Goal: Task Accomplishment & Management: Use online tool/utility

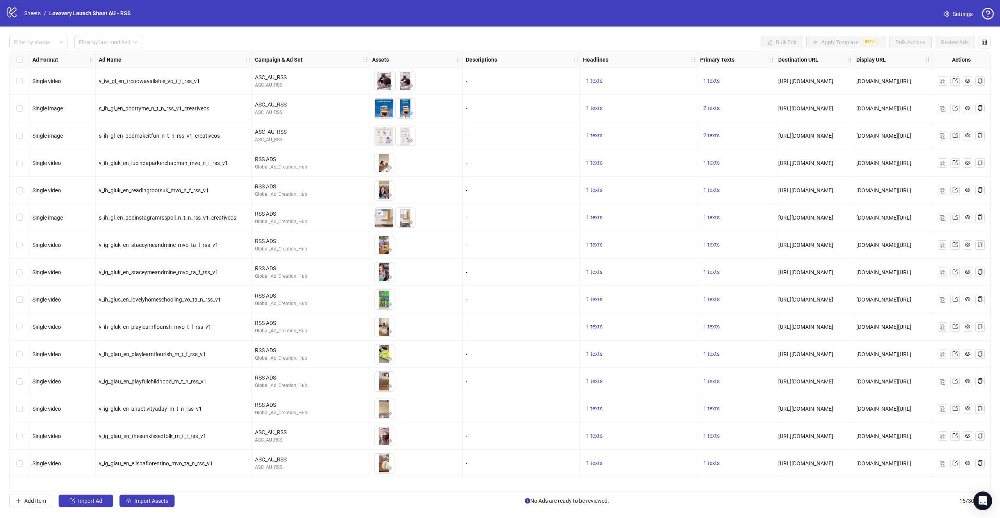
scroll to position [0, 6]
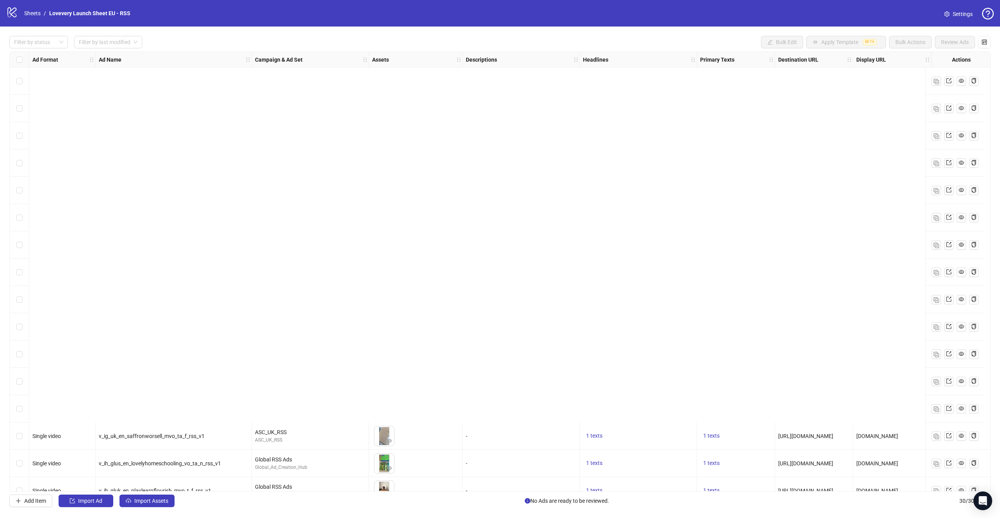
scroll to position [399, 0]
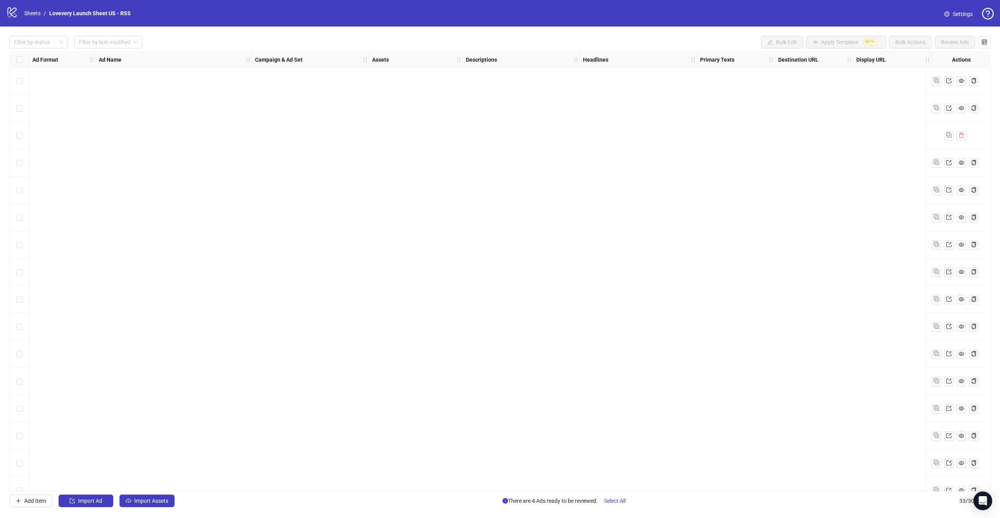
scroll to position [481, 2]
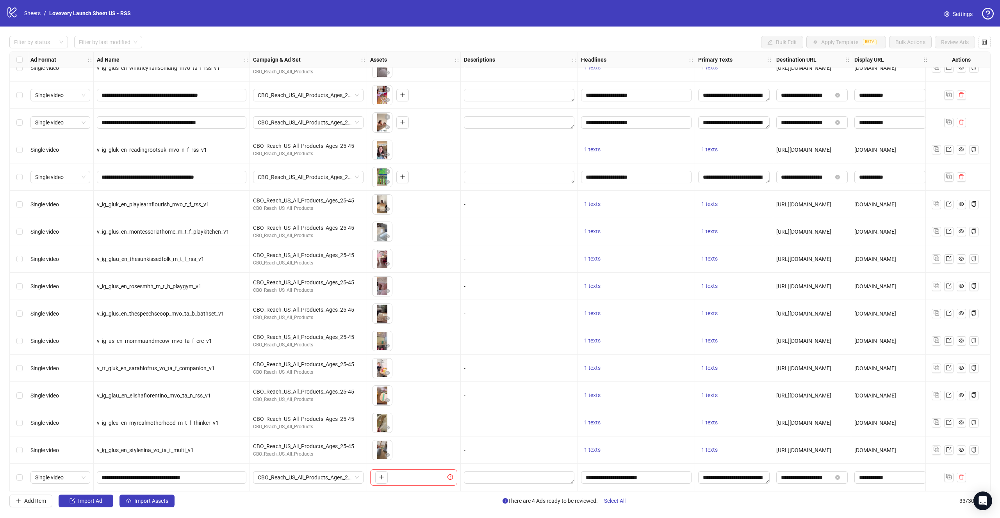
click at [23, 474] on div "Select row 33" at bounding box center [20, 477] width 20 height 27
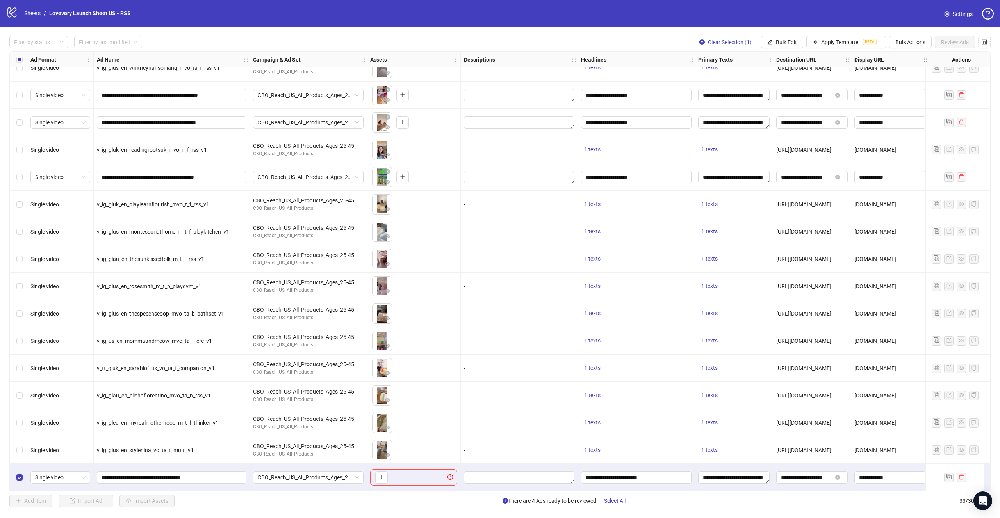
click at [23, 474] on div "Select row 33" at bounding box center [20, 477] width 20 height 27
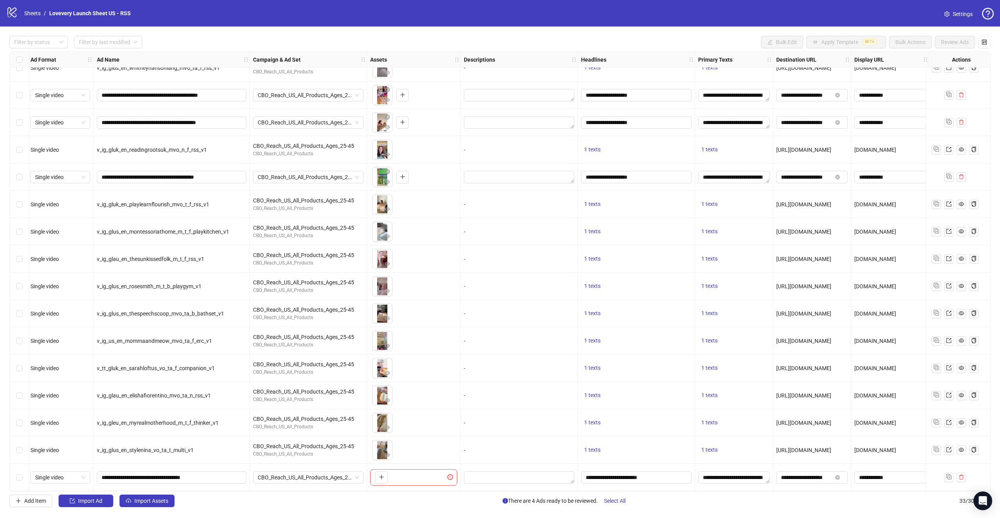
click at [23, 474] on div "Select row 33" at bounding box center [20, 477] width 20 height 27
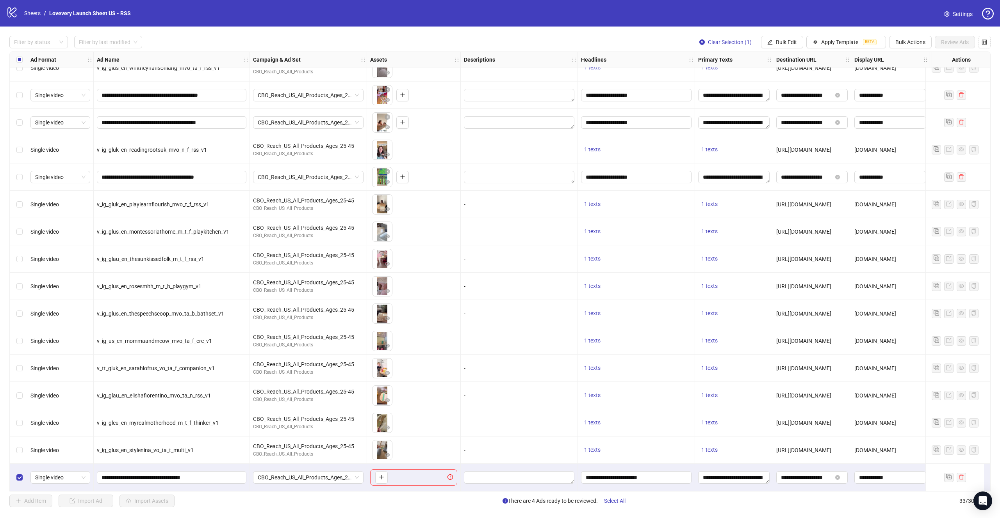
click at [23, 474] on div "Select row 33" at bounding box center [20, 477] width 20 height 27
click at [908, 39] on span "Bulk Actions" at bounding box center [910, 42] width 30 height 6
click at [907, 60] on span "Delete" at bounding box center [920, 57] width 53 height 9
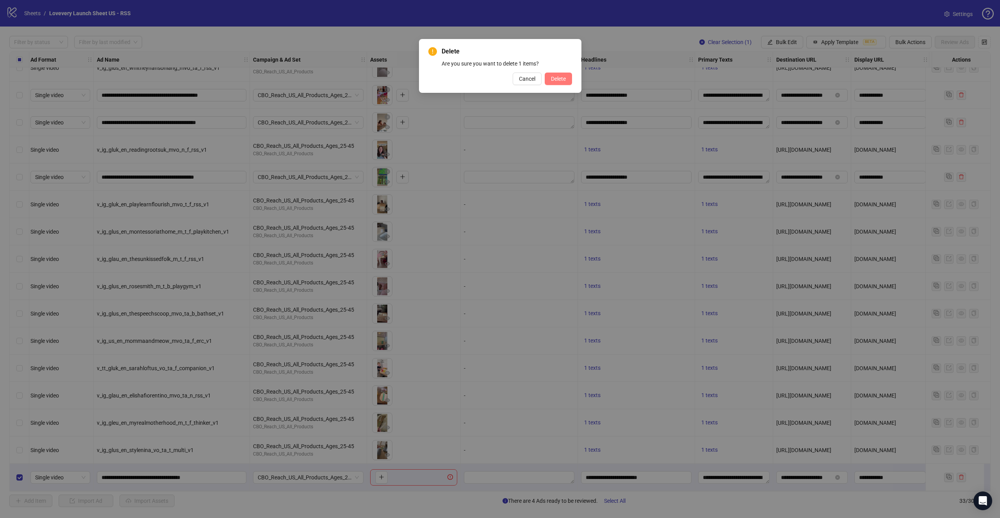
click at [564, 77] on span "Delete" at bounding box center [558, 79] width 15 height 6
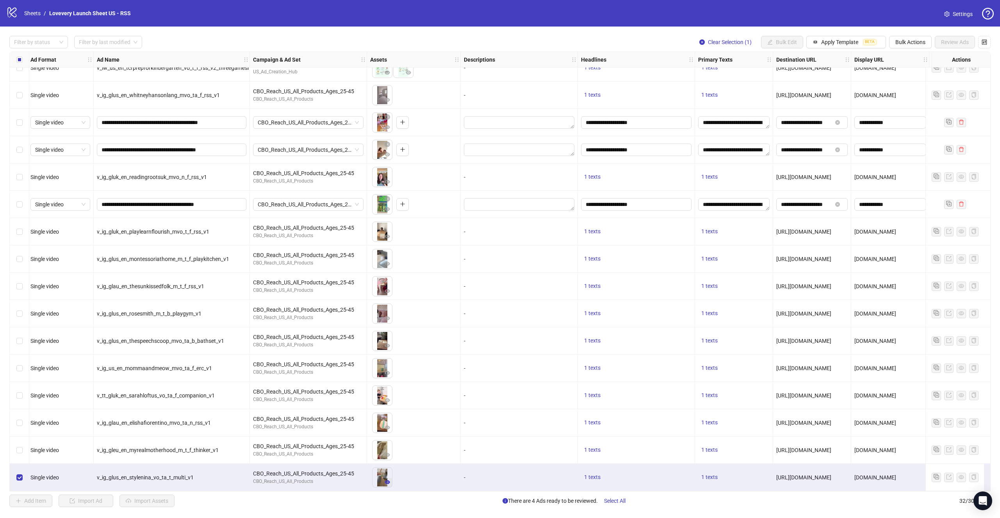
click at [385, 480] on icon "eye" at bounding box center [387, 482] width 5 height 5
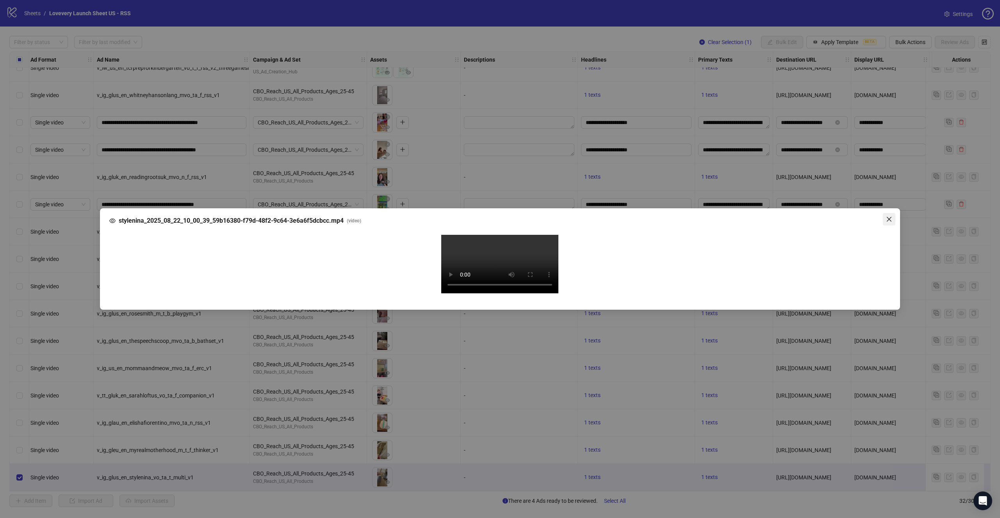
click at [887, 213] on button "Close" at bounding box center [889, 219] width 12 height 12
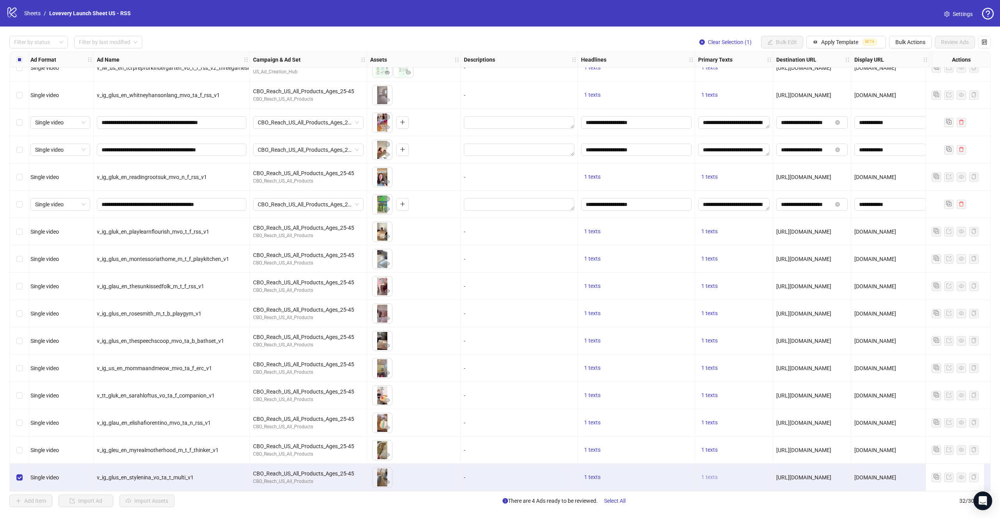
click at [710, 475] on span "1 texts" at bounding box center [709, 477] width 16 height 6
click at [714, 500] on div "Add Item Import Ad Import Assets There are 4 Ads ready to be reviewed. Select A…" at bounding box center [499, 501] width 981 height 12
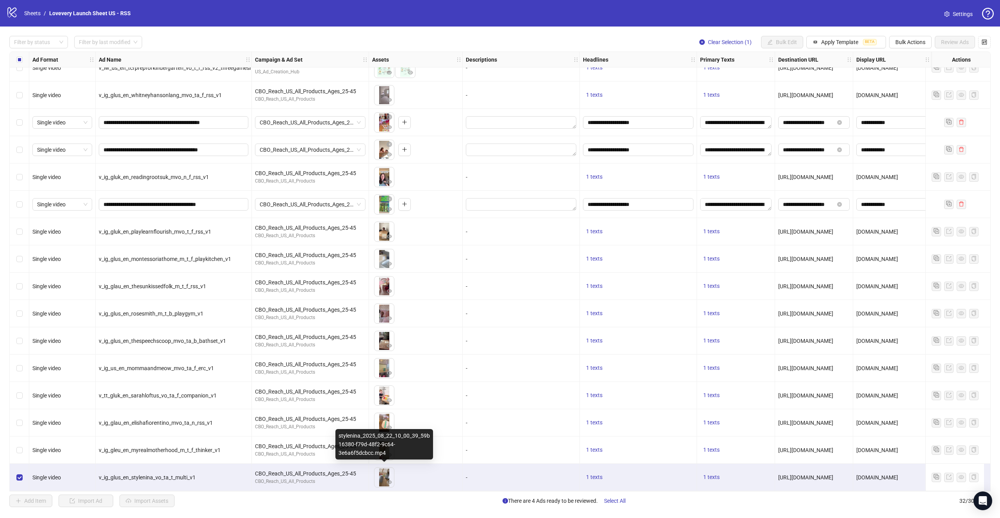
click at [383, 477] on img at bounding box center [384, 478] width 20 height 20
click at [388, 481] on icon "eye" at bounding box center [388, 483] width 5 height 4
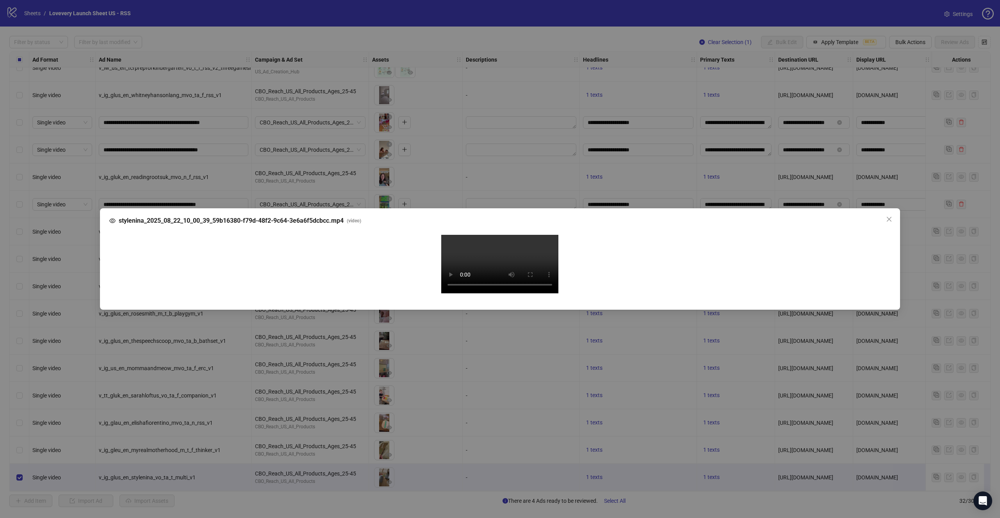
click at [541, 258] on video "Your browser does not support the video tag." at bounding box center [499, 264] width 117 height 59
click at [885, 216] on span "Close" at bounding box center [889, 219] width 12 height 6
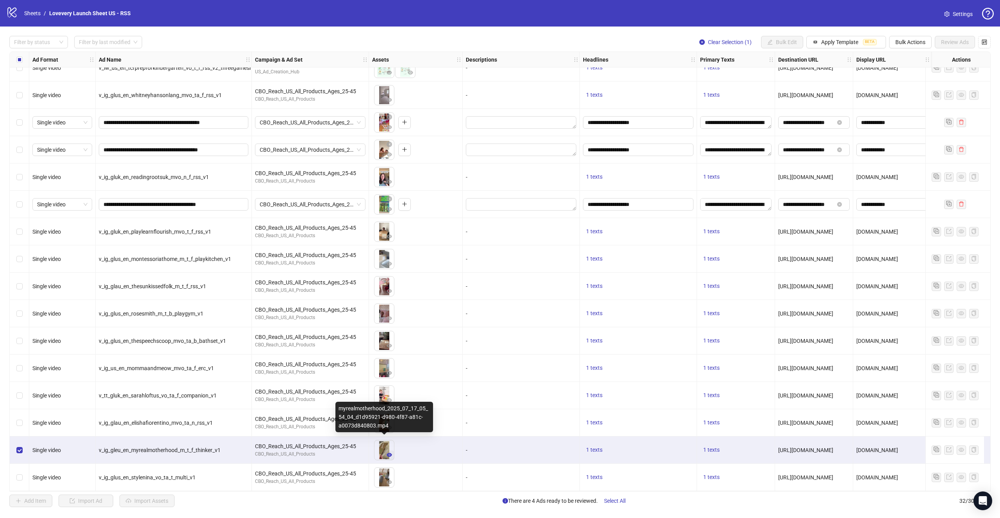
click at [386, 447] on img at bounding box center [384, 451] width 20 height 20
click at [388, 453] on icon "eye" at bounding box center [388, 455] width 5 height 4
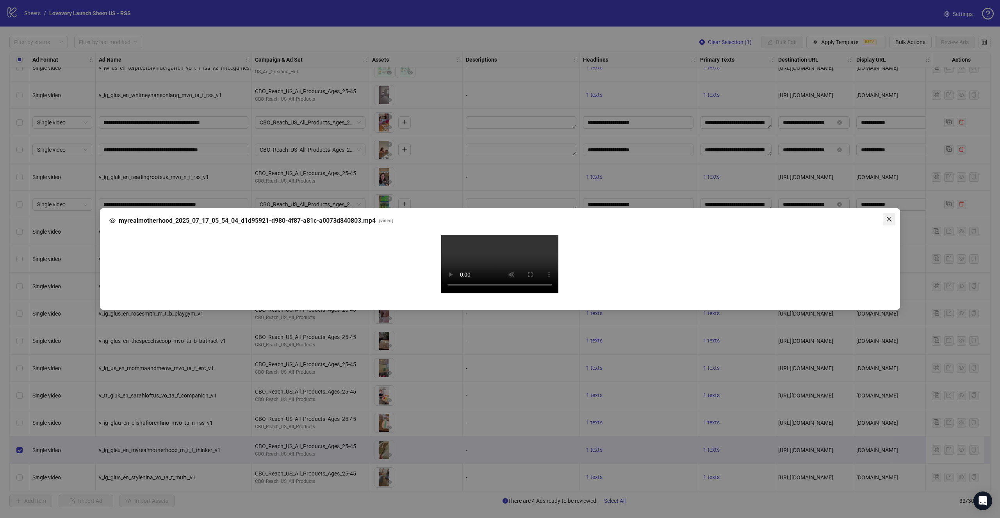
click at [885, 216] on span "Close" at bounding box center [889, 219] width 12 height 6
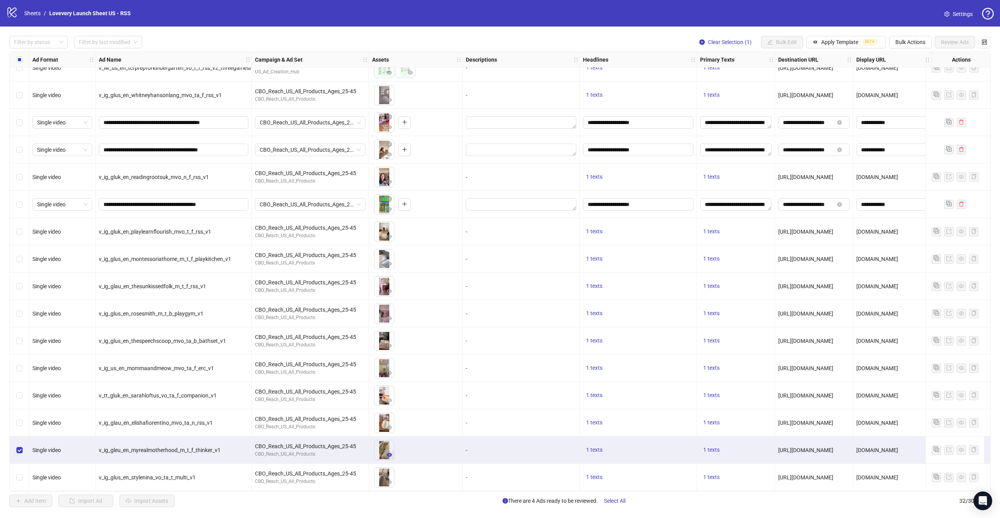
click at [389, 453] on icon "eye" at bounding box center [388, 455] width 5 height 4
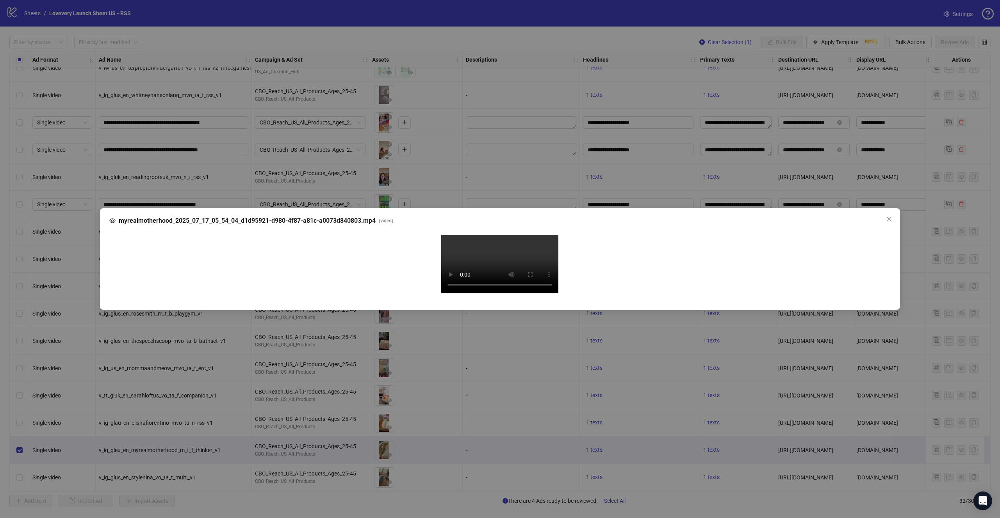
click at [497, 294] on video "Your browser does not support the video tag." at bounding box center [499, 264] width 117 height 59
click at [894, 216] on span "Close" at bounding box center [889, 219] width 12 height 6
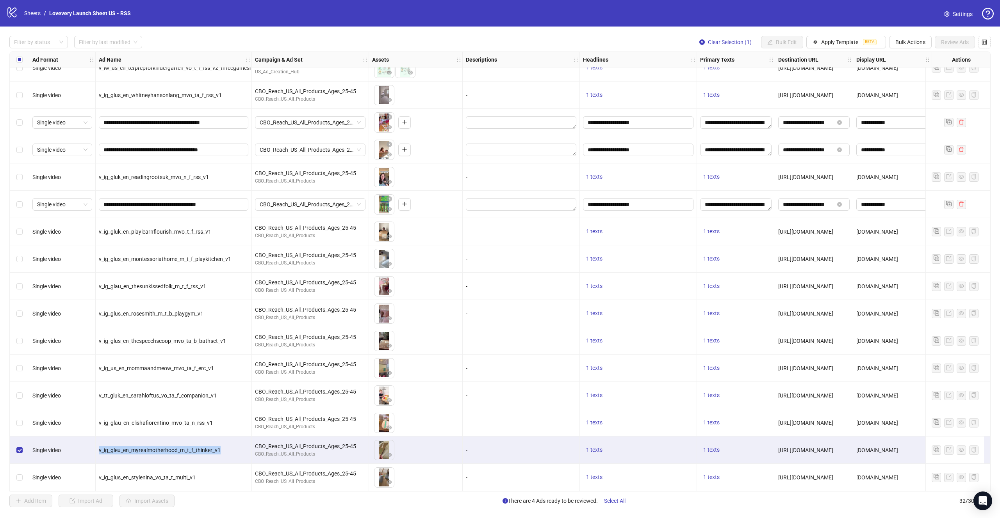
drag, startPoint x: 215, startPoint y: 449, endPoint x: 99, endPoint y: 450, distance: 116.0
click at [99, 450] on div "v_ig_gleu_en_myrealmotherhood_m_t_f_thinker_v1" at bounding box center [174, 450] width 150 height 9
copy span "v_ig_gleu_en_myrealmotherhood_m_t_f_thinker_v1"
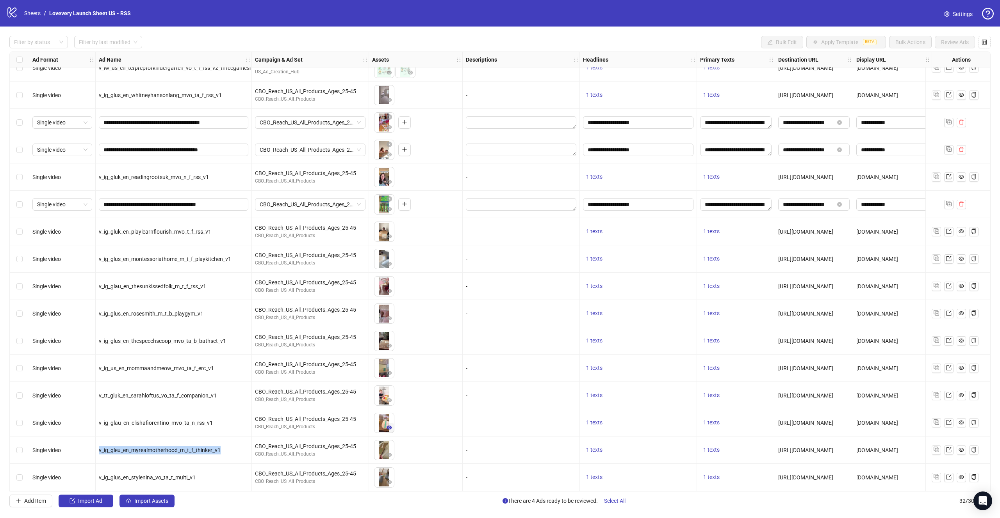
click at [387, 425] on icon "eye" at bounding box center [388, 427] width 5 height 5
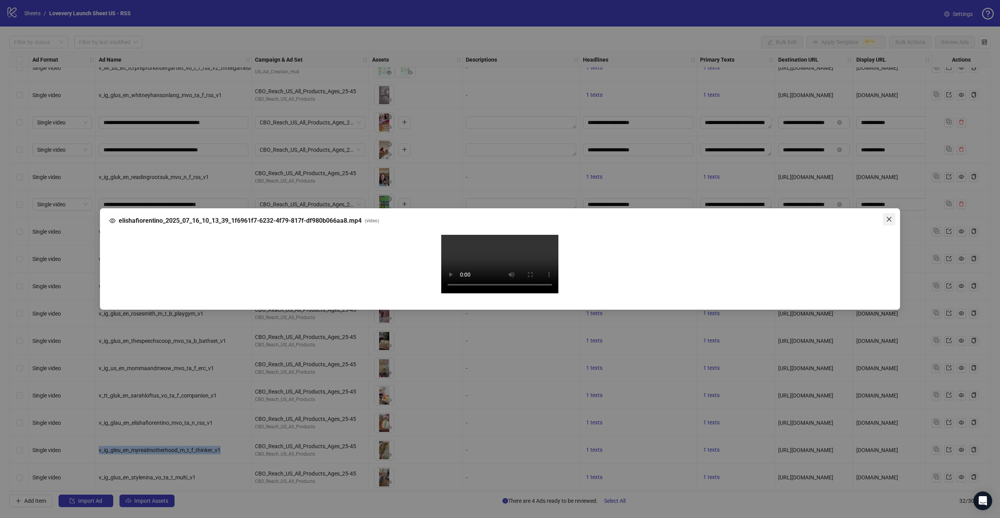
click at [890, 213] on button "Close" at bounding box center [889, 219] width 12 height 12
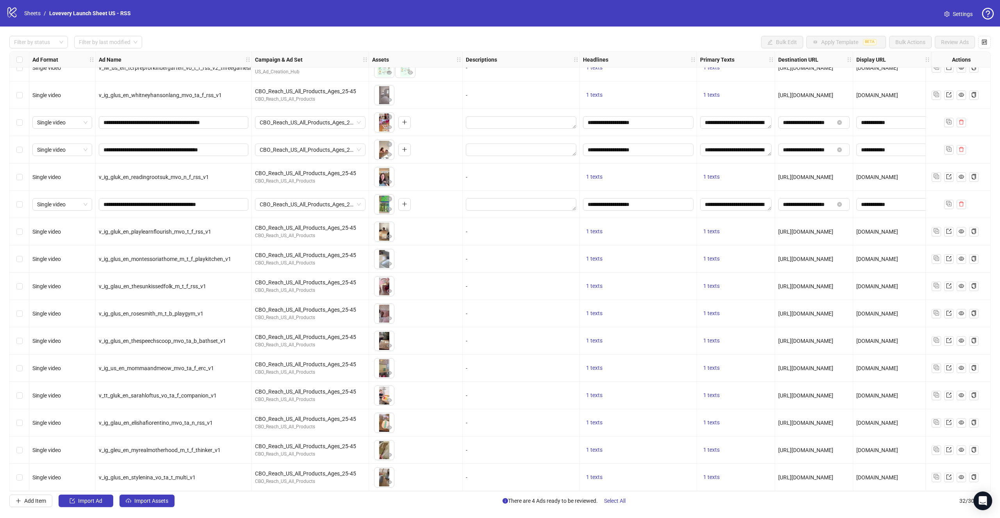
click at [230, 392] on div "v_tt_gluk_en_sarahloftus_vo_ta_f_companion_v1" at bounding box center [174, 396] width 150 height 9
click at [388, 399] on icon "eye" at bounding box center [388, 401] width 5 height 4
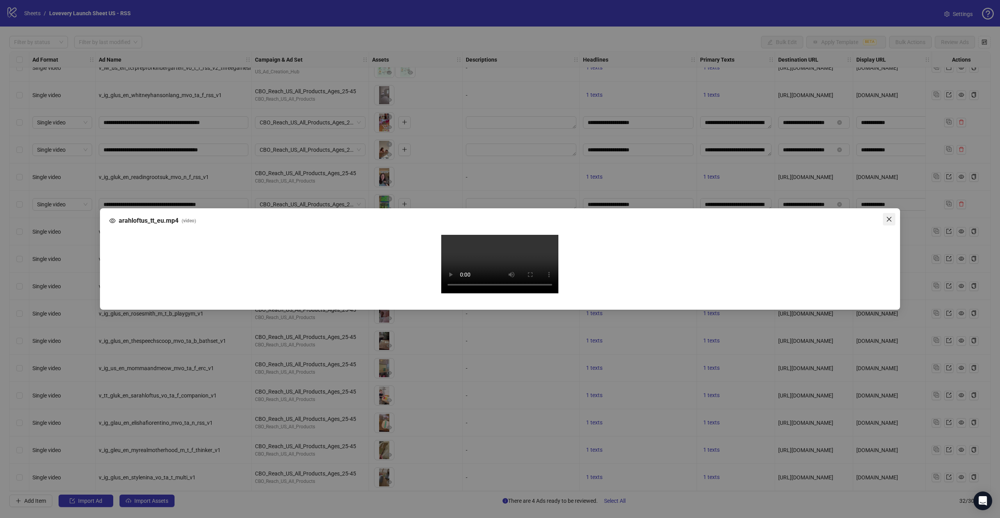
click at [885, 216] on span "Close" at bounding box center [889, 219] width 12 height 6
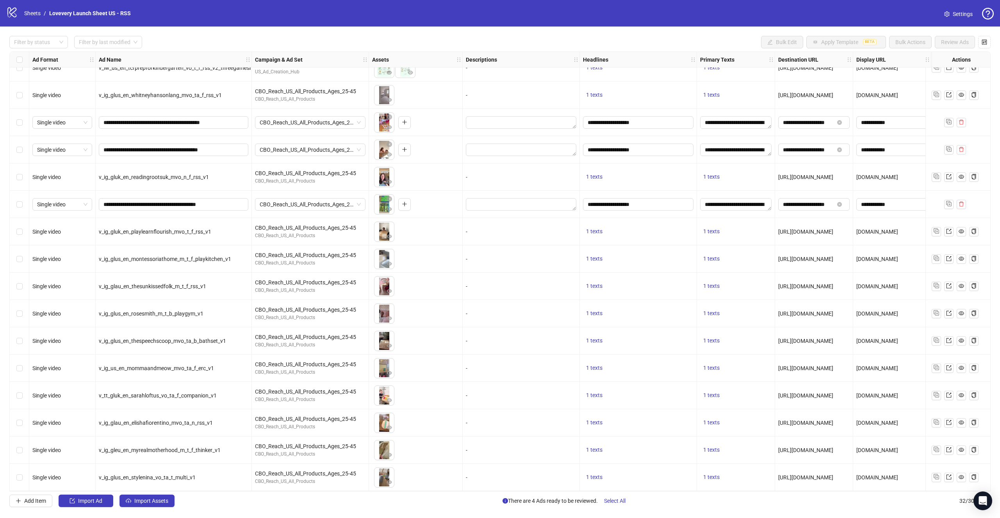
click at [383, 391] on img at bounding box center [384, 396] width 20 height 20
click at [386, 398] on icon "eye" at bounding box center [388, 400] width 5 height 5
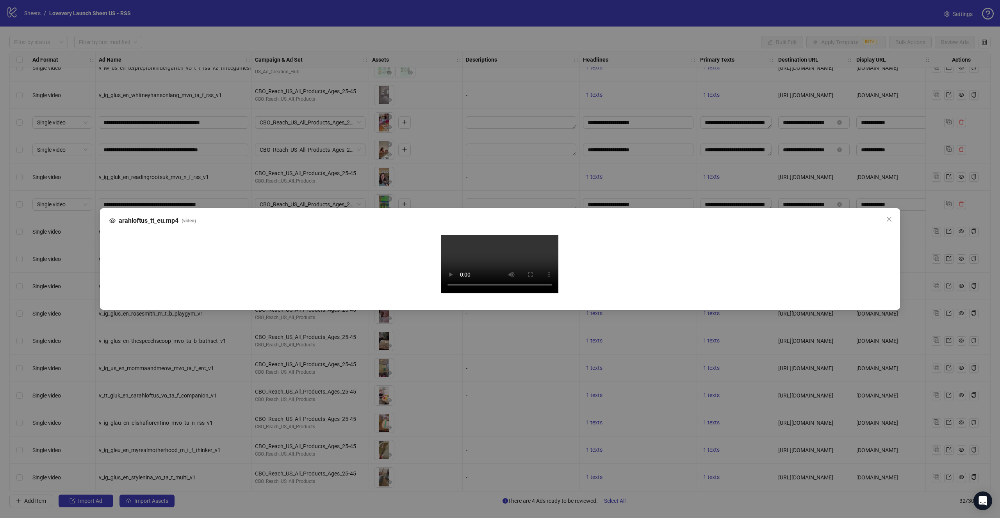
click at [553, 272] on video "Your browser does not support the video tag." at bounding box center [499, 264] width 117 height 59
click at [891, 216] on icon "close" at bounding box center [889, 219] width 6 height 6
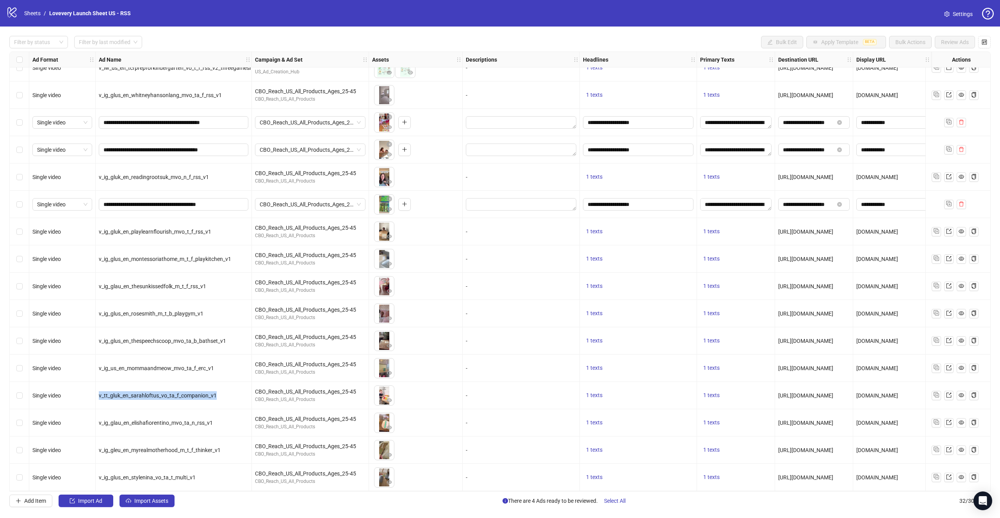
drag, startPoint x: 216, startPoint y: 394, endPoint x: 98, endPoint y: 392, distance: 118.7
click at [98, 392] on div "v_tt_gluk_en_sarahloftus_vo_ta_f_companion_v1" at bounding box center [174, 395] width 156 height 27
copy span "v_tt_gluk_en_sarahloftus_vo_ta_f_companion_v1"
